Goal: Task Accomplishment & Management: Manage account settings

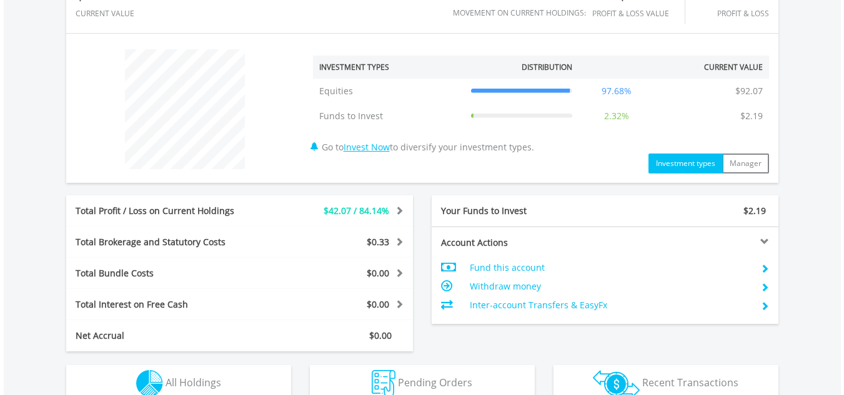
scroll to position [500, 0]
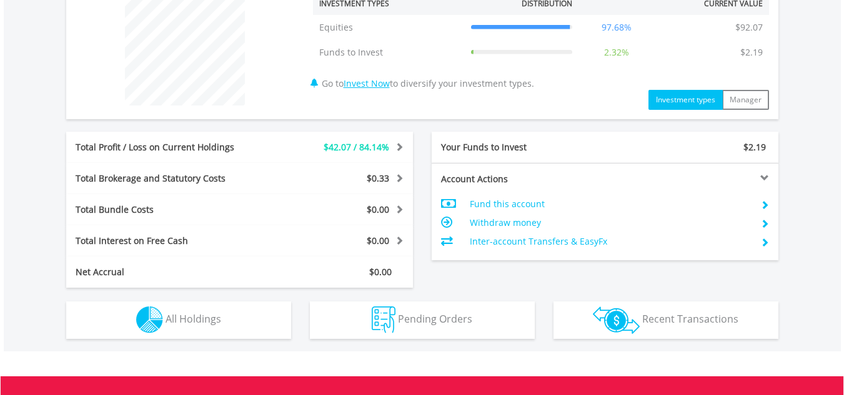
click at [490, 224] on td "Withdraw money" at bounding box center [610, 223] width 281 height 19
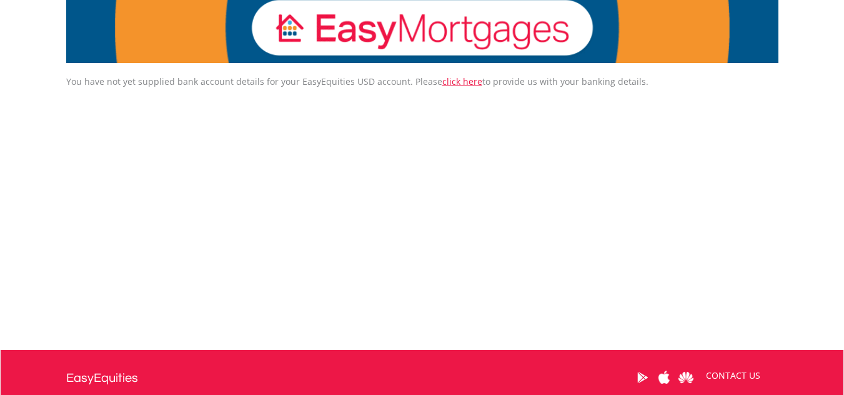
scroll to position [62, 0]
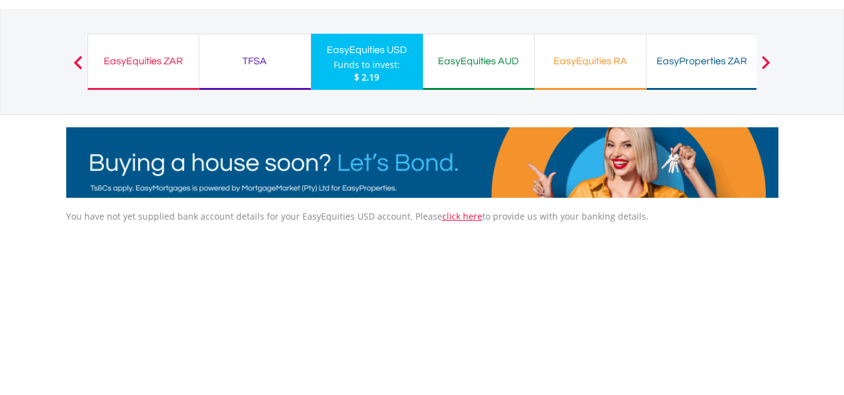
click at [130, 72] on div "EasyEquities ZAR Funds to invest: $ 2.19" at bounding box center [143, 62] width 112 height 56
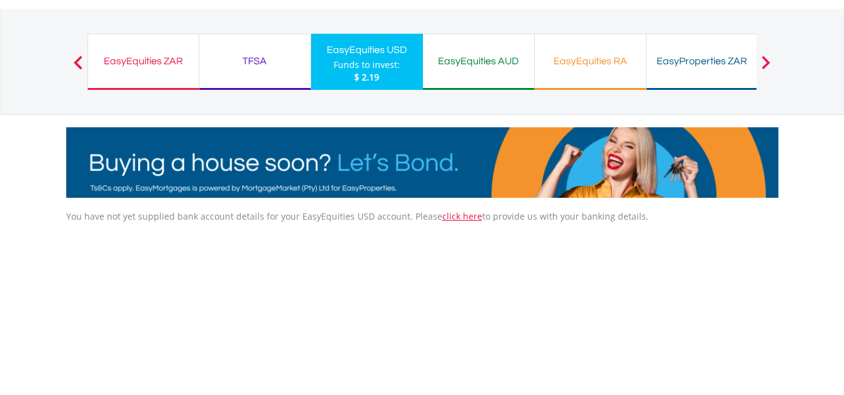
click at [136, 64] on div "EasyEquities ZAR" at bounding box center [144, 60] width 96 height 17
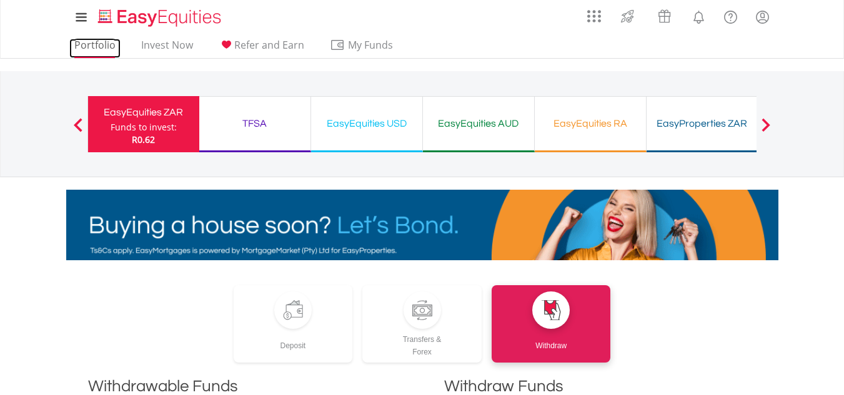
click at [98, 40] on link "Portfolio" at bounding box center [94, 48] width 51 height 19
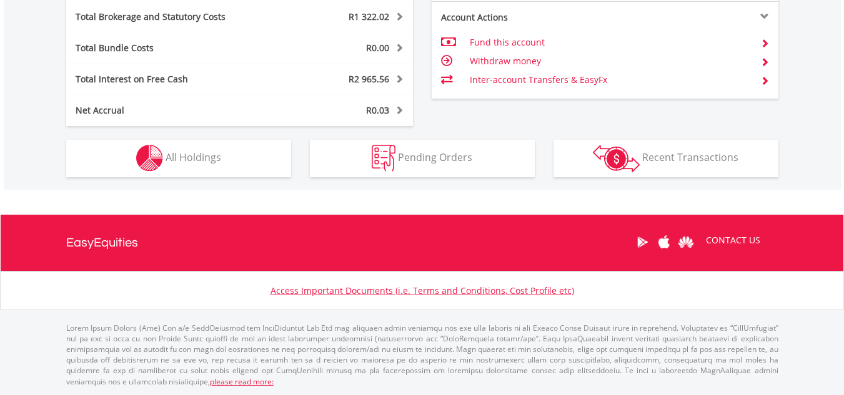
scroll to position [674, 0]
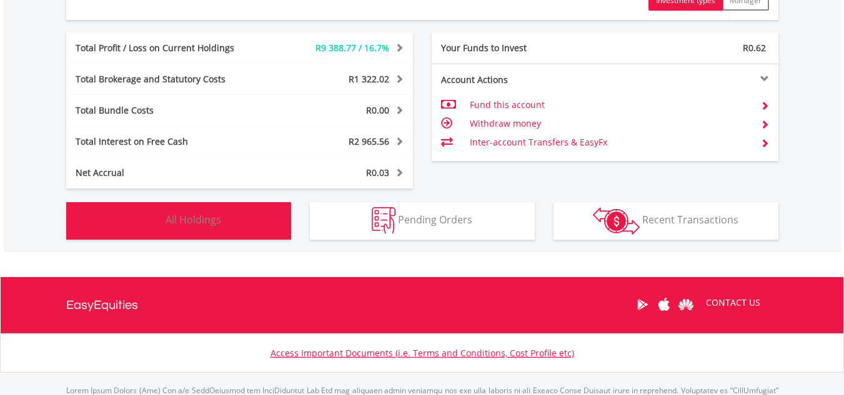
click at [193, 218] on span "All Holdings" at bounding box center [194, 220] width 56 height 14
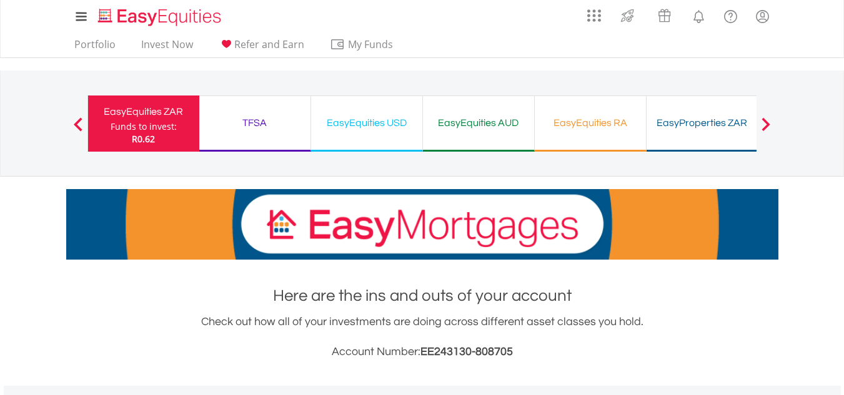
scroll to position [0, 0]
